Goal: Find specific page/section: Find specific page/section

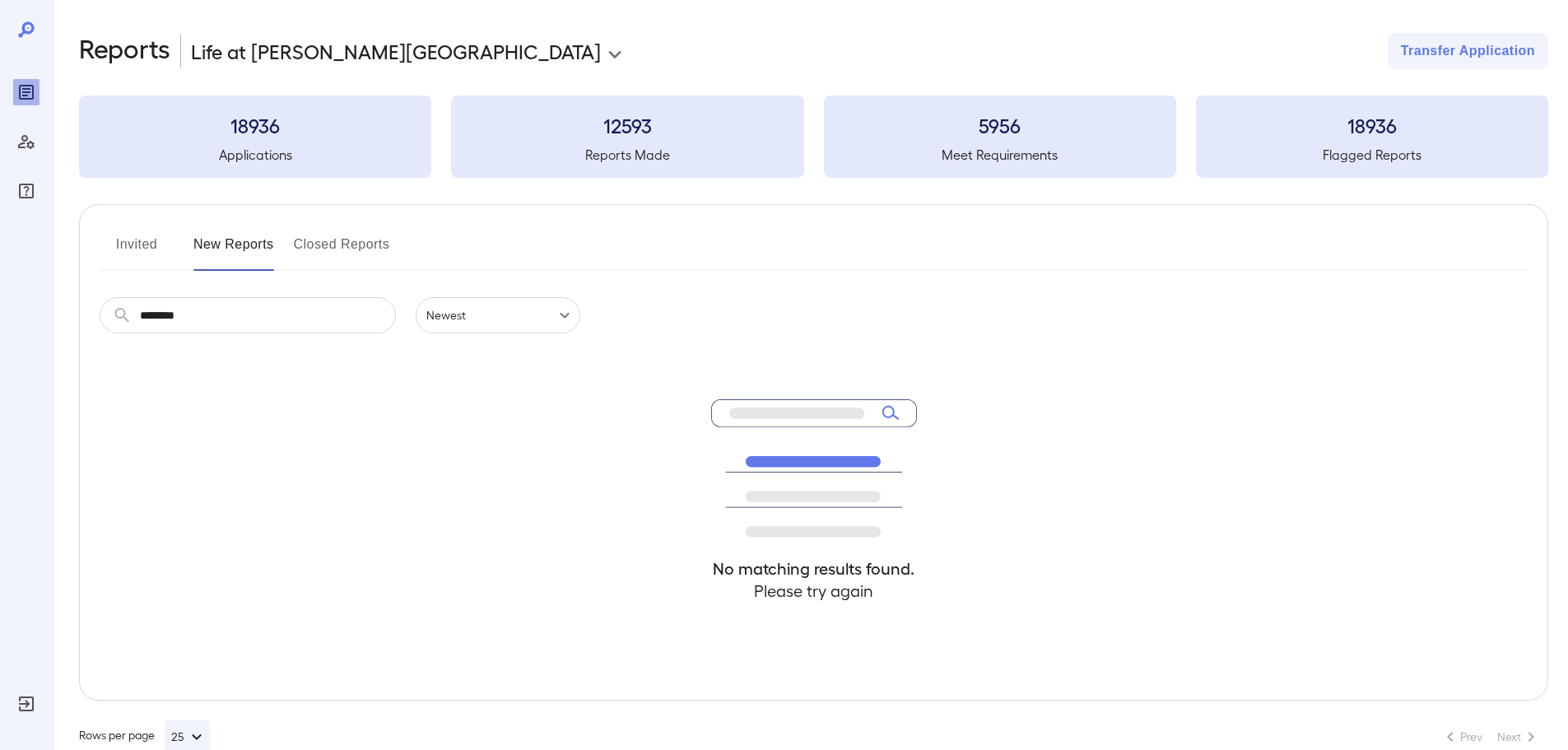
click at [220, 310] on input "********" at bounding box center [267, 315] width 256 height 36
click at [160, 247] on button "Invited" at bounding box center [137, 251] width 74 height 40
click at [239, 317] on input "text" at bounding box center [267, 315] width 256 height 36
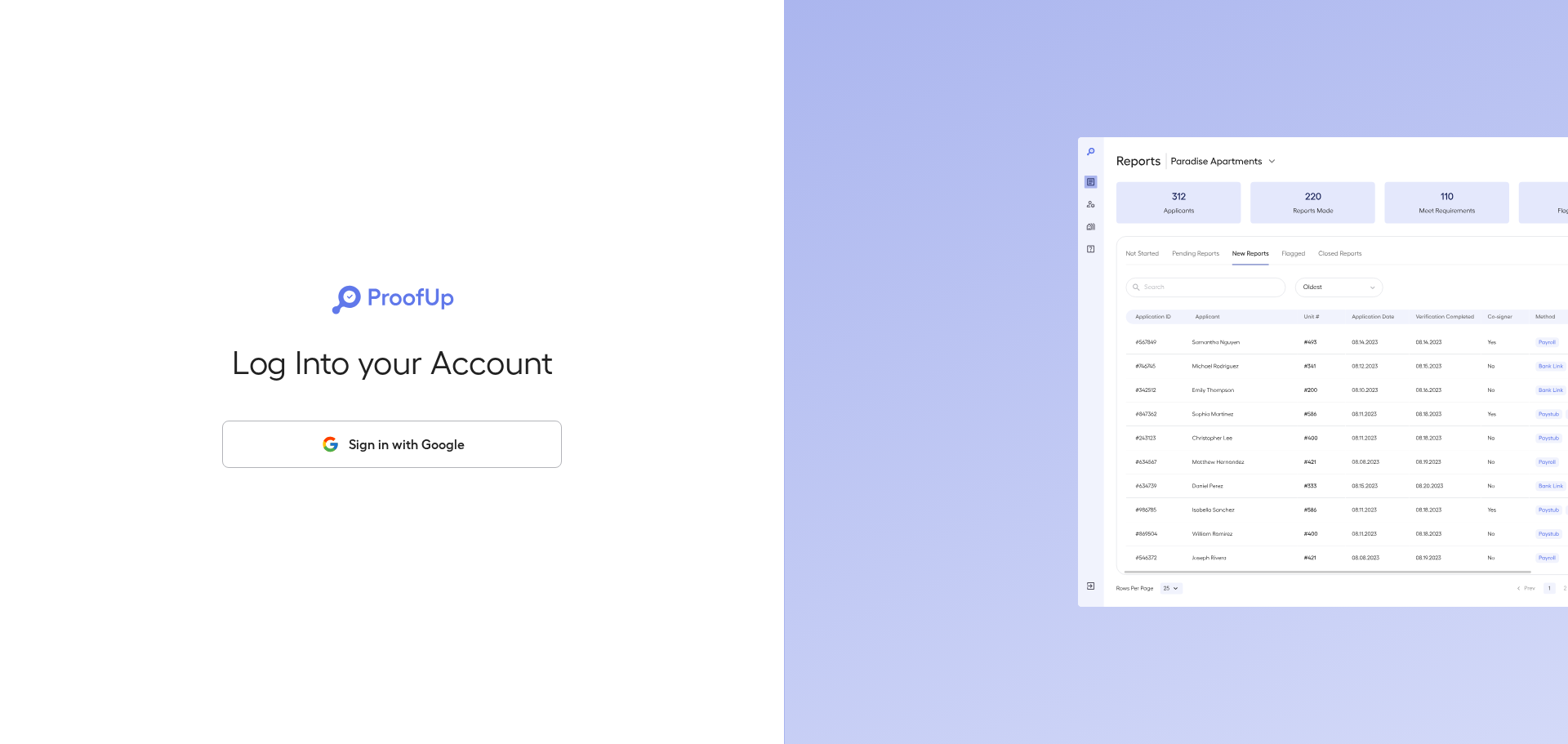
click at [344, 430] on button "Sign in with Google" at bounding box center [392, 443] width 340 height 47
